Goal: Task Accomplishment & Management: Use online tool/utility

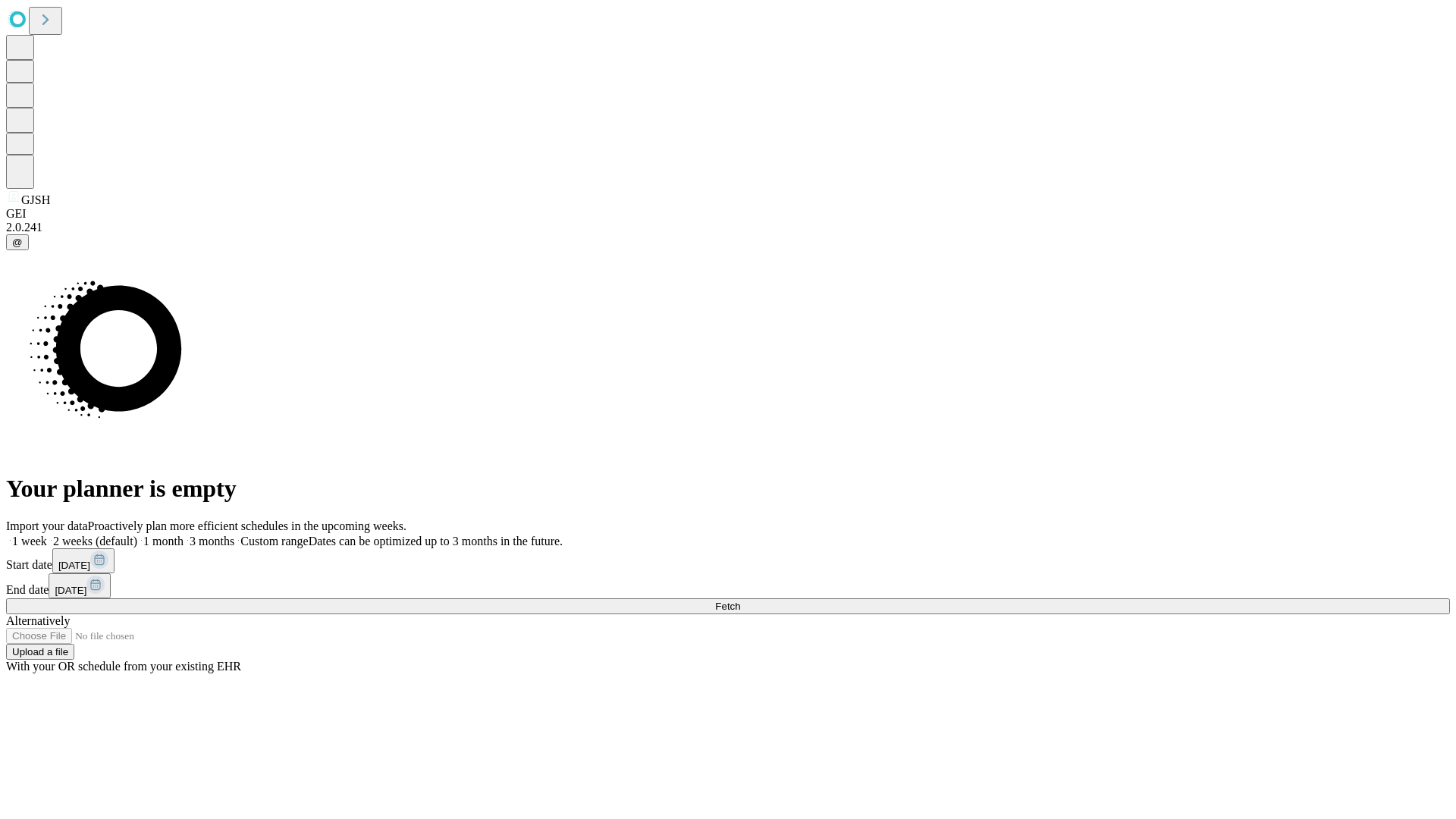
click at [740, 600] on span "Fetch" at bounding box center [727, 605] width 25 height 11
